Goal: Check status: Check status

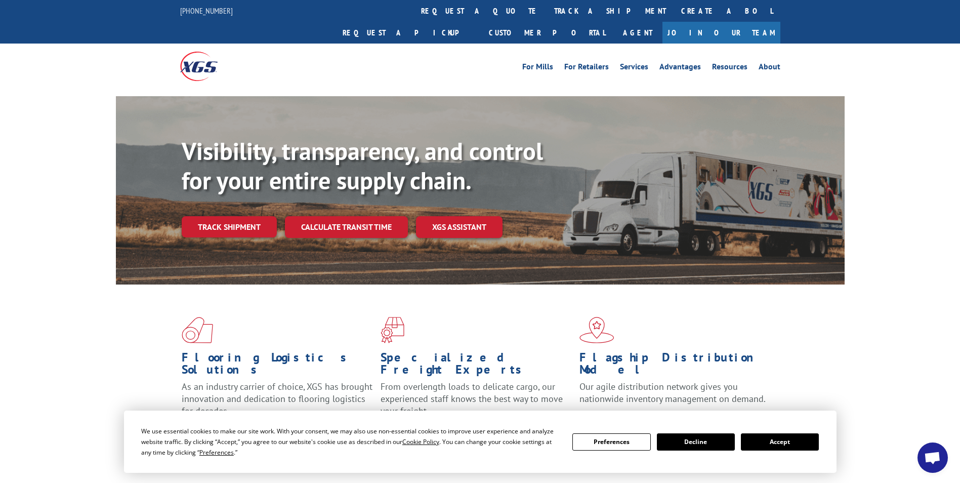
drag, startPoint x: 450, startPoint y: 4, endPoint x: 466, endPoint y: 17, distance: 20.9
click at [546, 4] on link "track a shipment" at bounding box center [609, 11] width 127 height 22
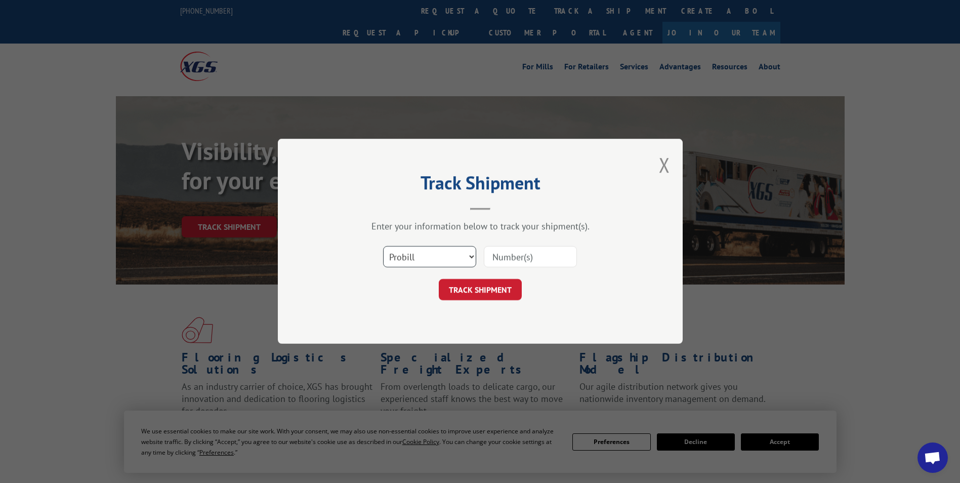
click at [413, 257] on select "Select category... Probill BOL PO" at bounding box center [429, 256] width 93 height 21
select select "bol"
click at [383, 246] on select "Select category... Probill BOL PO" at bounding box center [429, 256] width 93 height 21
click at [498, 251] on input at bounding box center [530, 256] width 93 height 21
type input "363250"
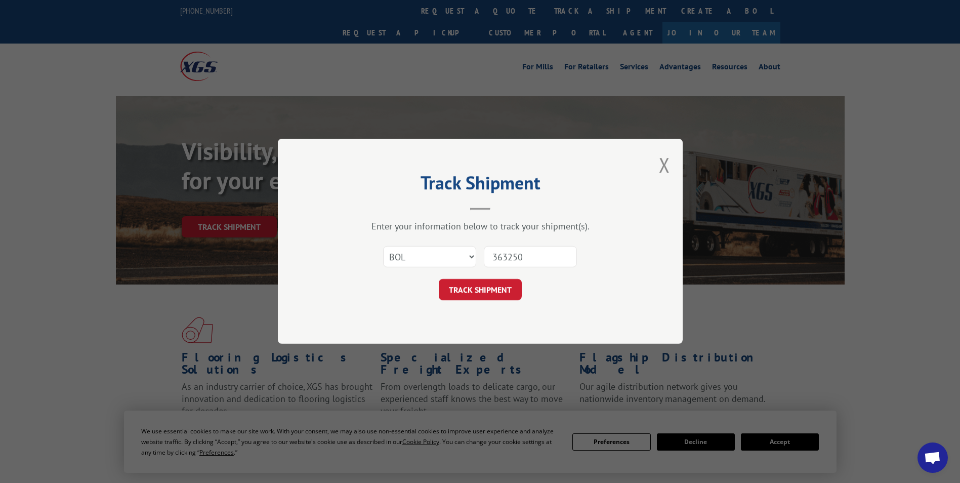
click button "TRACK SHIPMENT" at bounding box center [480, 289] width 83 height 21
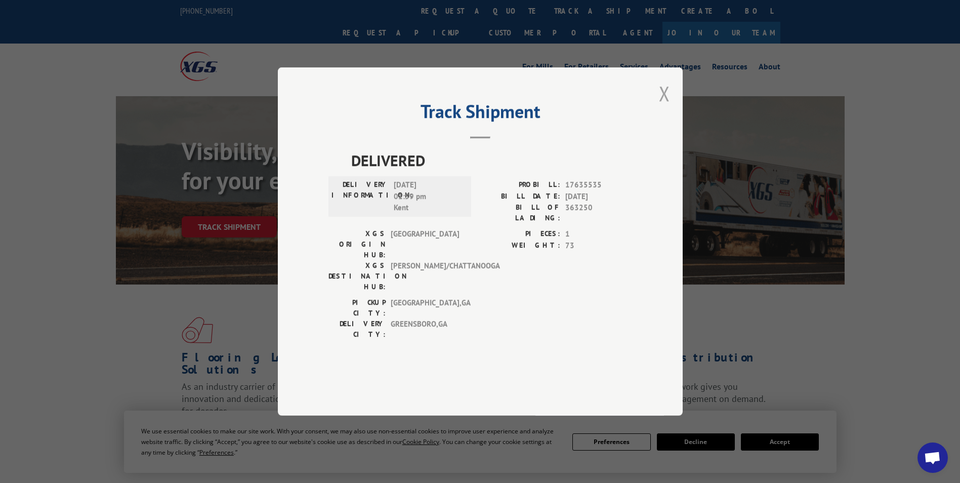
click at [662, 107] on button "Close modal" at bounding box center [664, 93] width 11 height 27
